Goal: Register for event/course

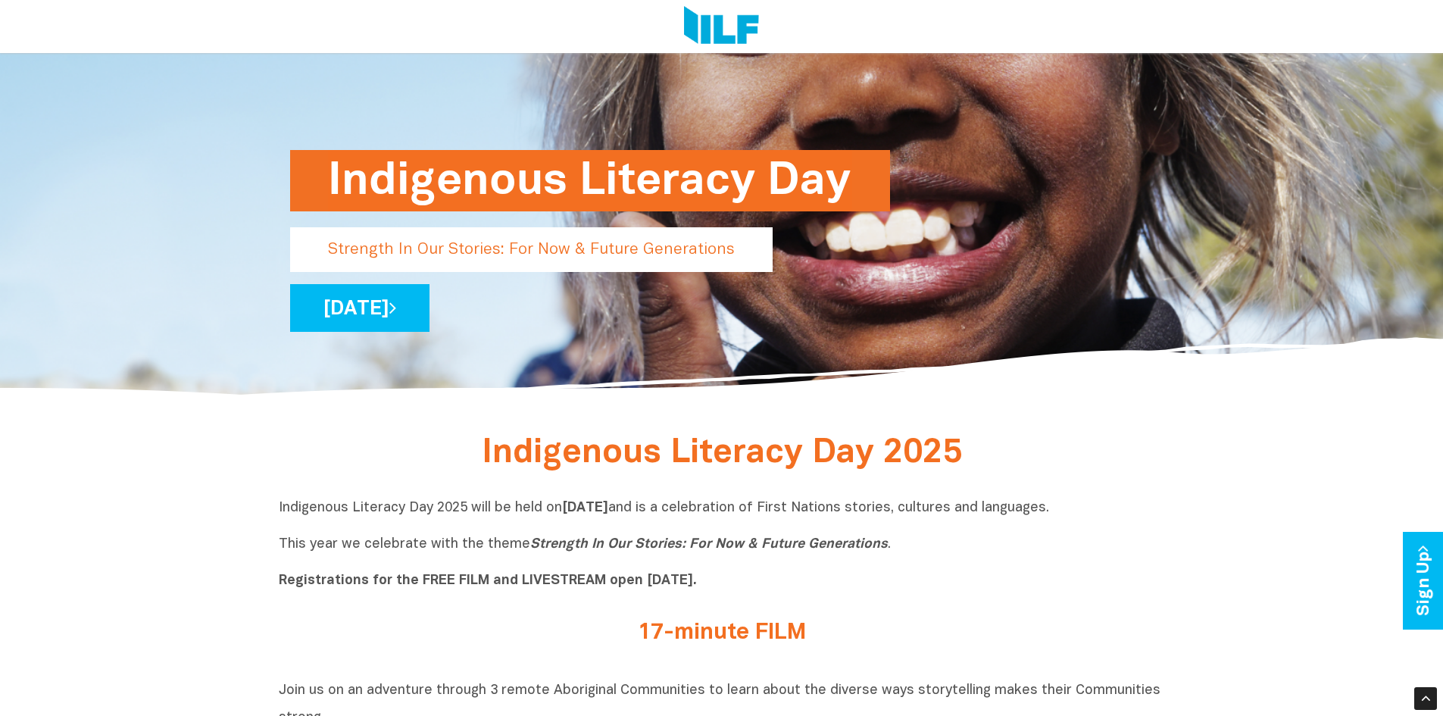
scroll to position [76, 0]
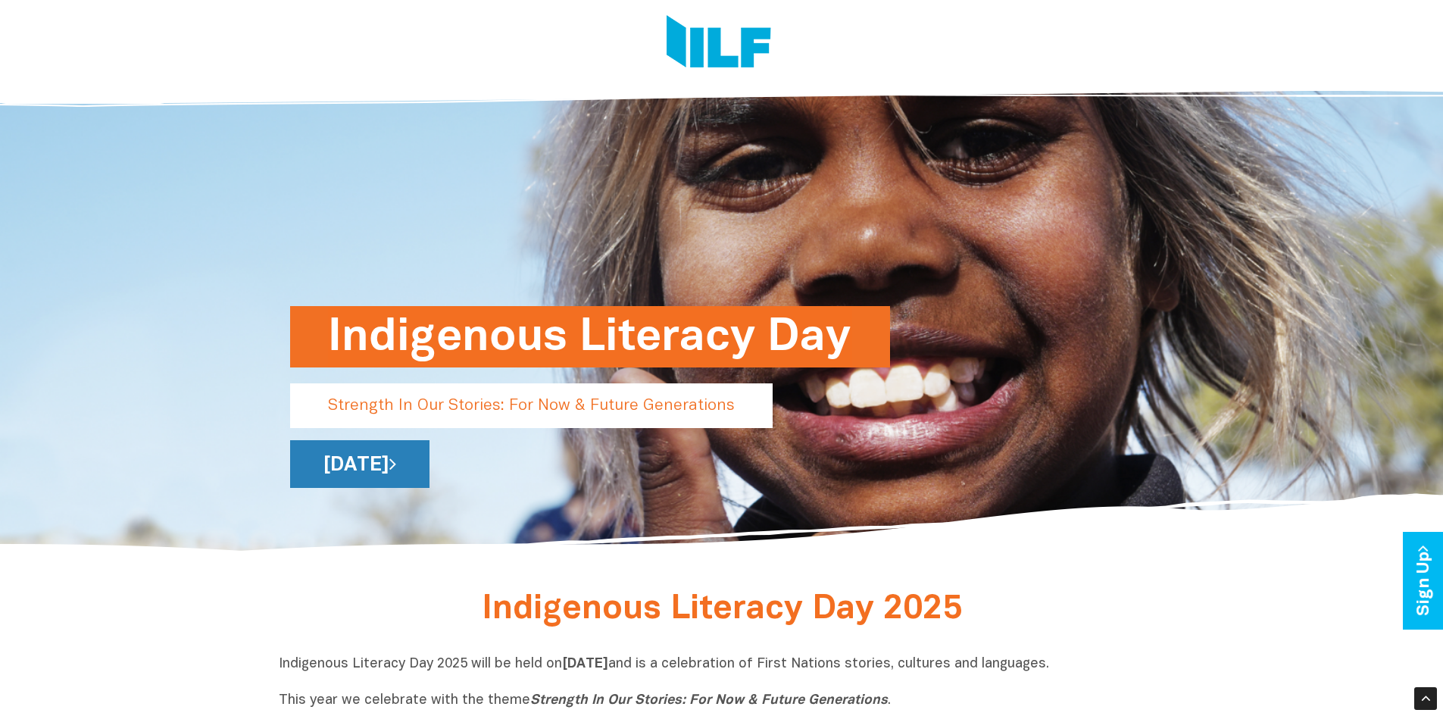
click at [429, 471] on link "[DATE]" at bounding box center [359, 464] width 139 height 48
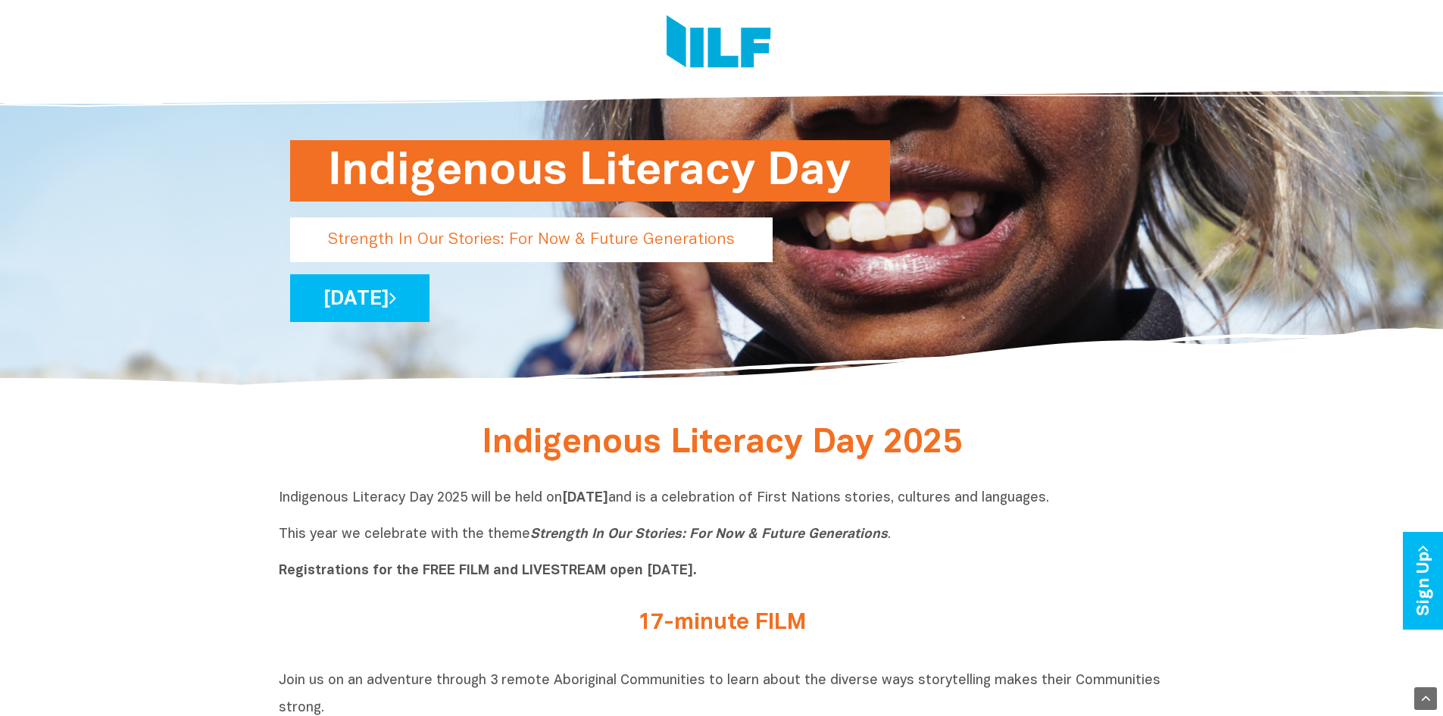
scroll to position [0, 0]
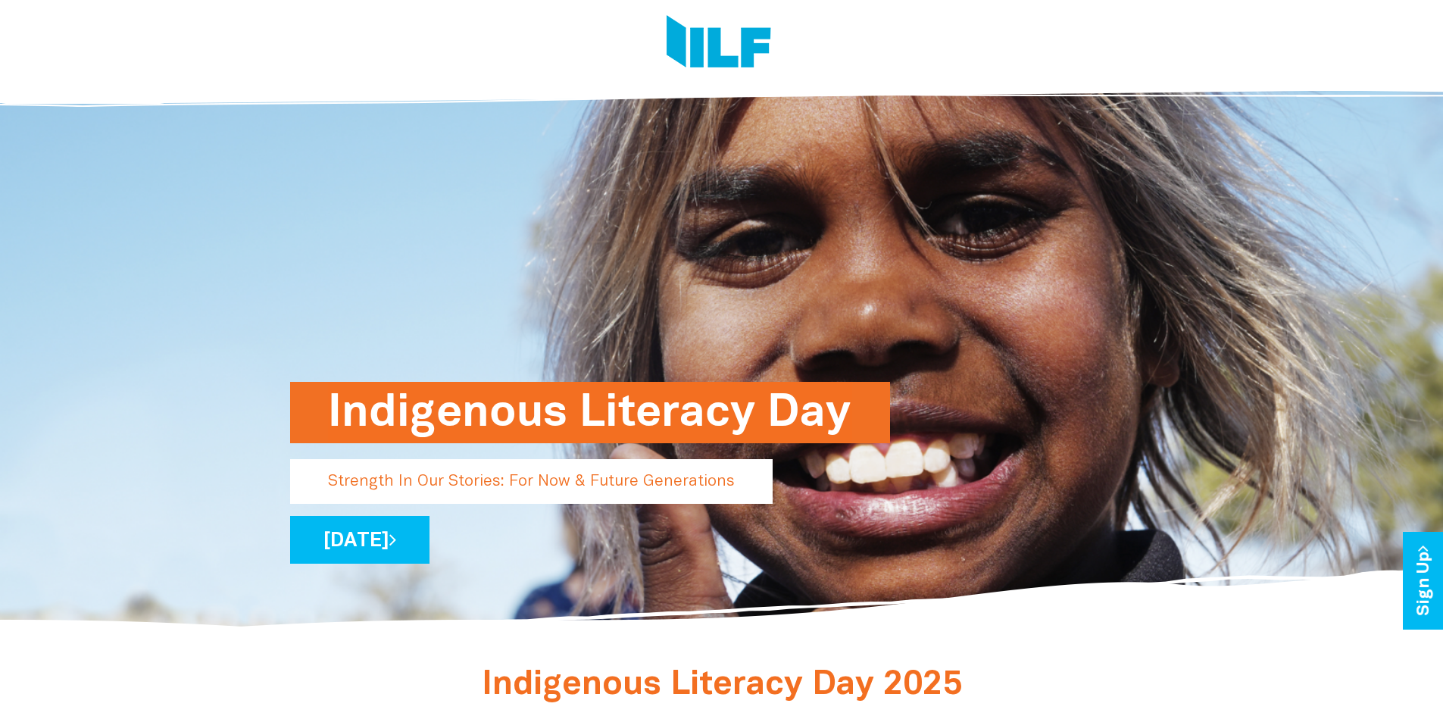
drag, startPoint x: 871, startPoint y: 429, endPoint x: 400, endPoint y: 445, distance: 471.4
click at [400, 445] on div "Indigenous Literacy Day Strength In Our Stories: For Now & Future Generations W…" at bounding box center [722, 351] width 886 height 560
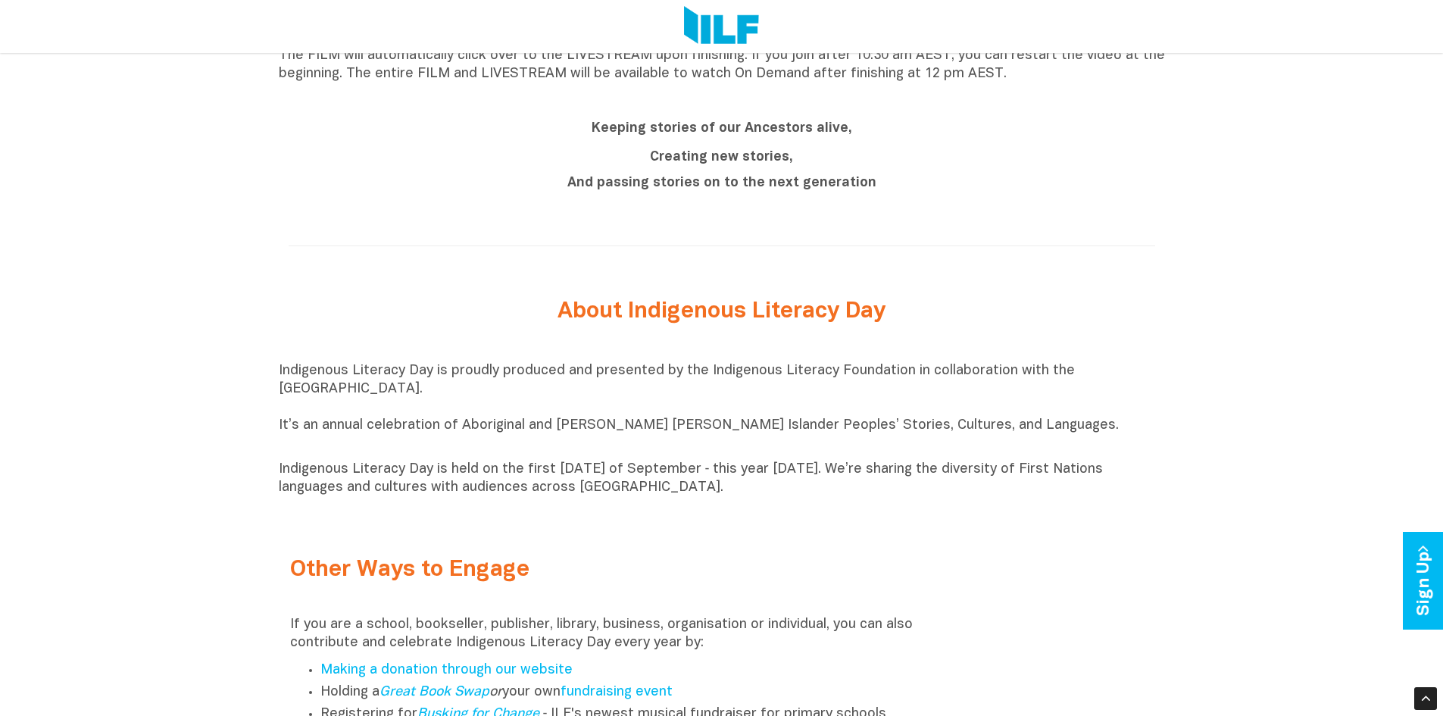
scroll to position [1666, 0]
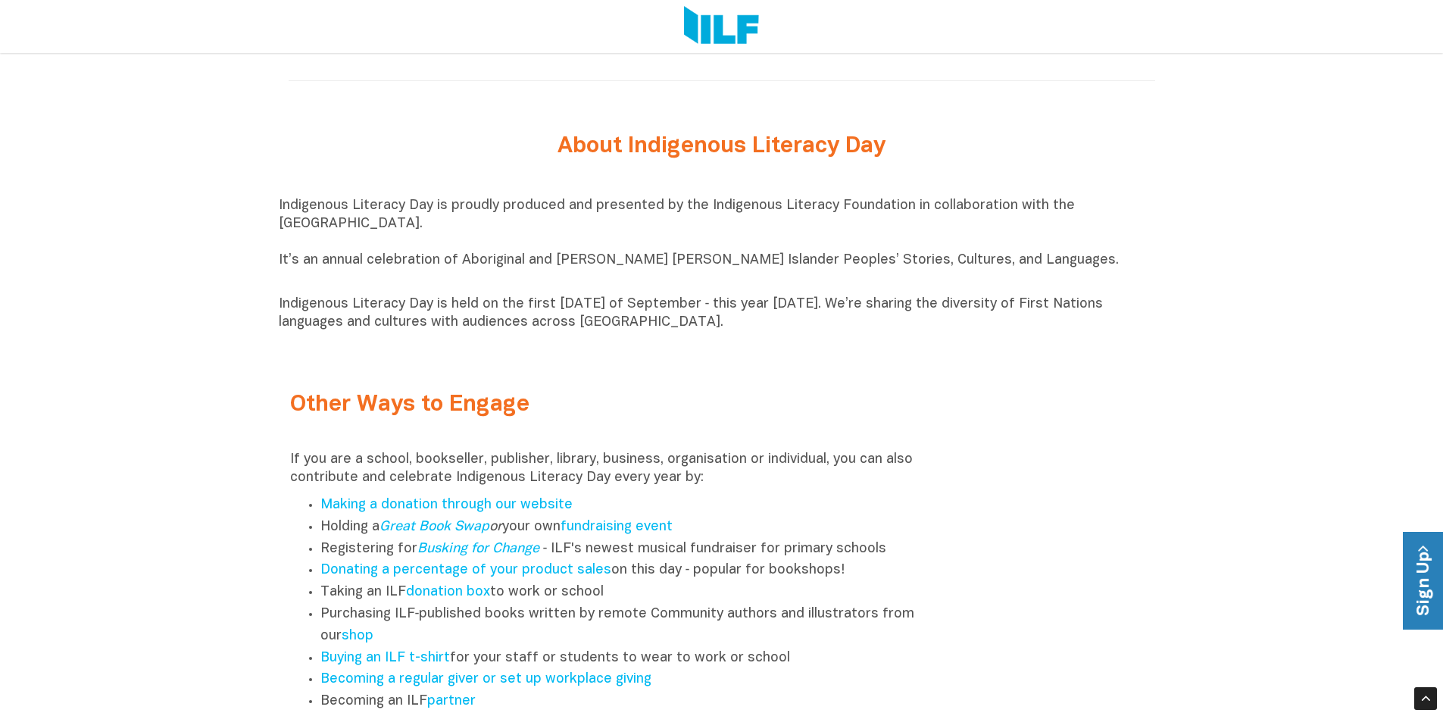
click at [1431, 561] on link "Sign Up" at bounding box center [1424, 581] width 43 height 98
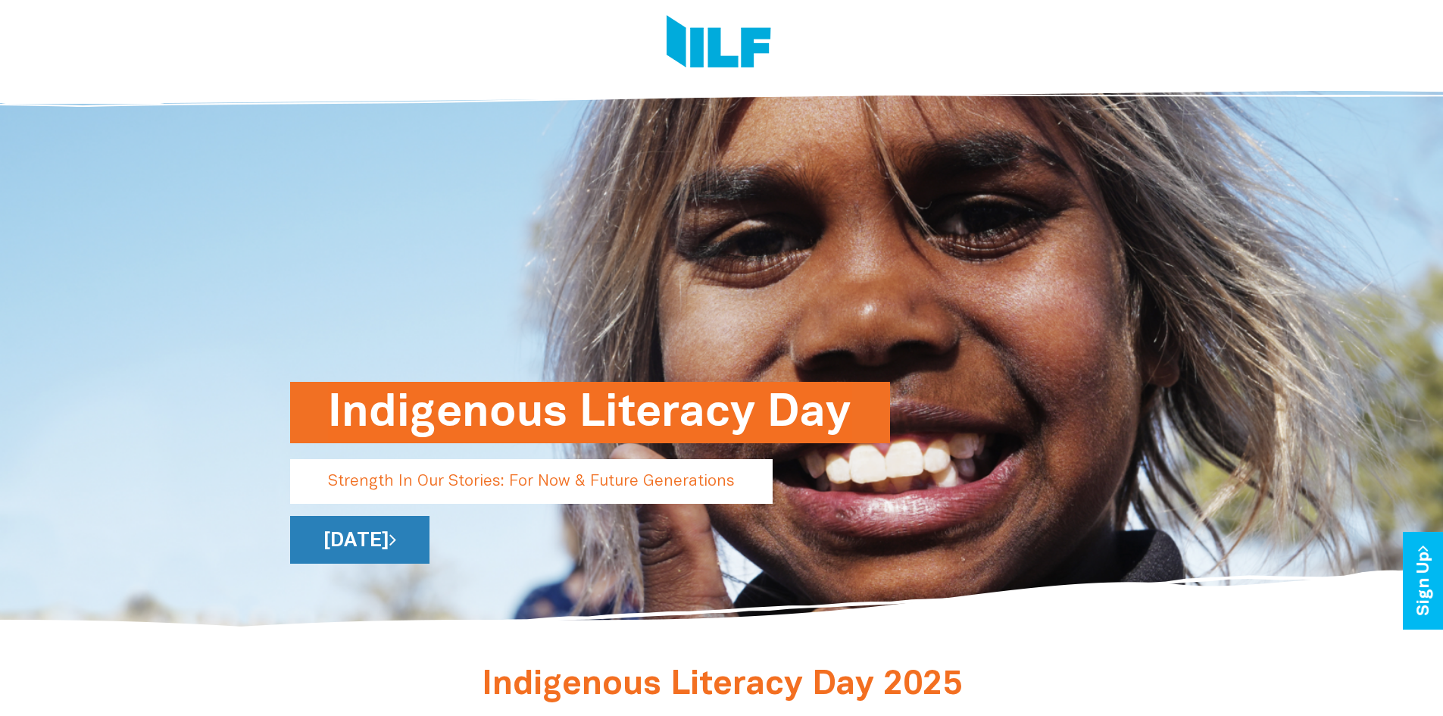
click at [429, 529] on link "[DATE]" at bounding box center [359, 540] width 139 height 48
